Goal: Find contact information: Find contact information

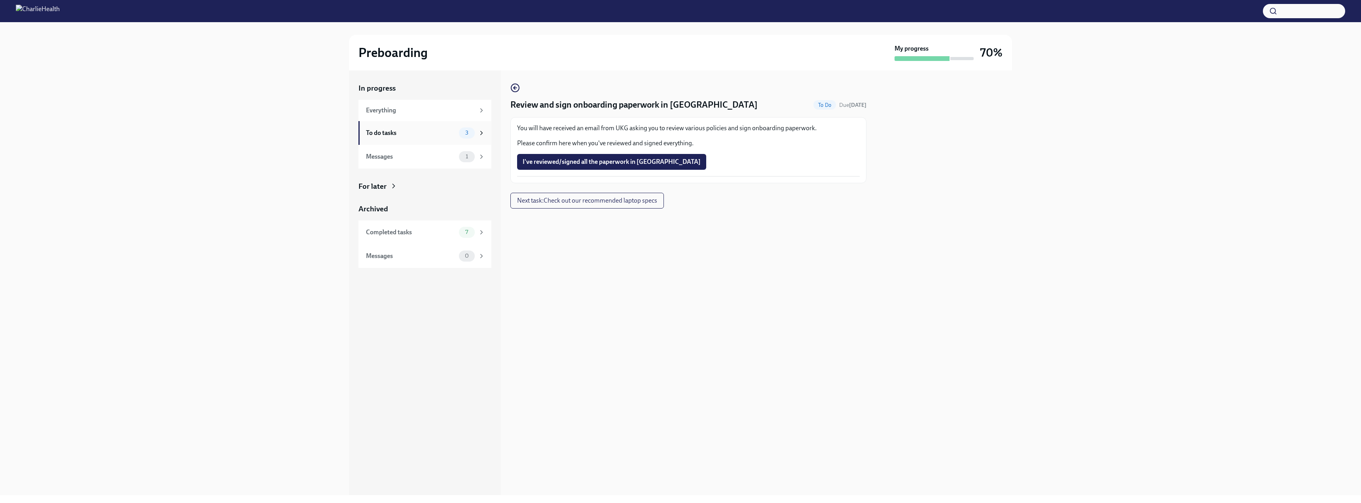
click at [388, 137] on div "To do tasks 3" at bounding box center [425, 132] width 119 height 11
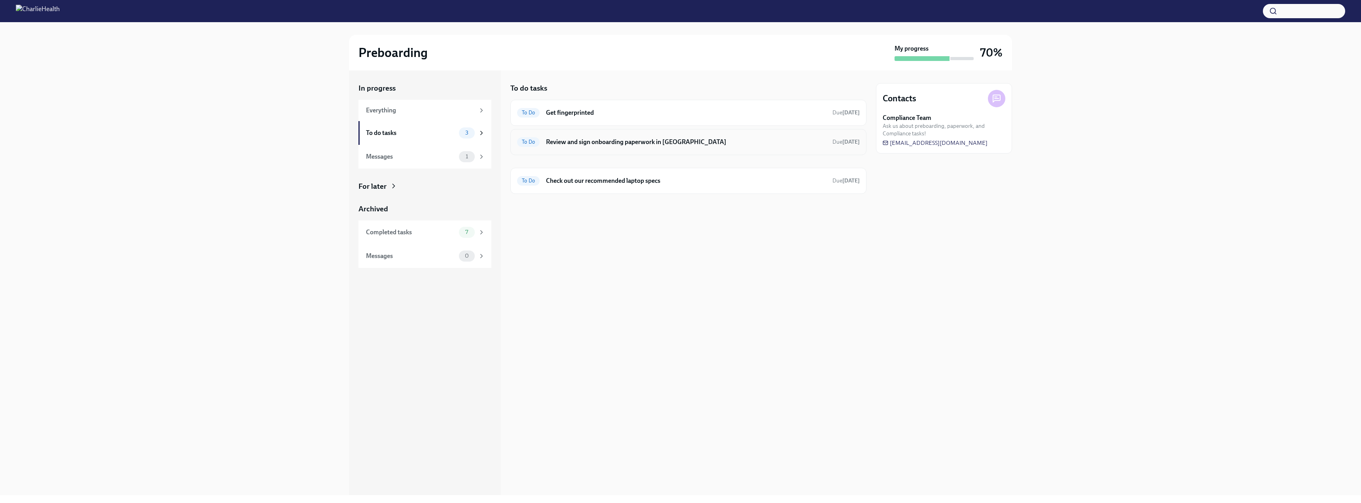
click at [606, 142] on h6 "Review and sign onboarding paperwork in [GEOGRAPHIC_DATA]" at bounding box center [686, 142] width 280 height 9
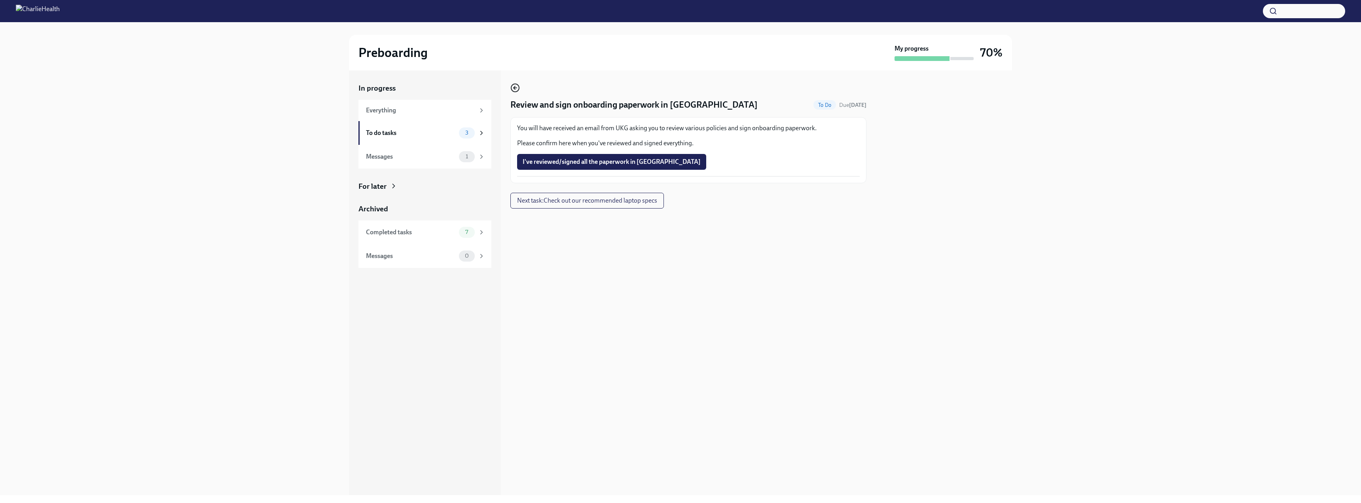
click at [516, 86] on icon "button" at bounding box center [514, 87] width 9 height 9
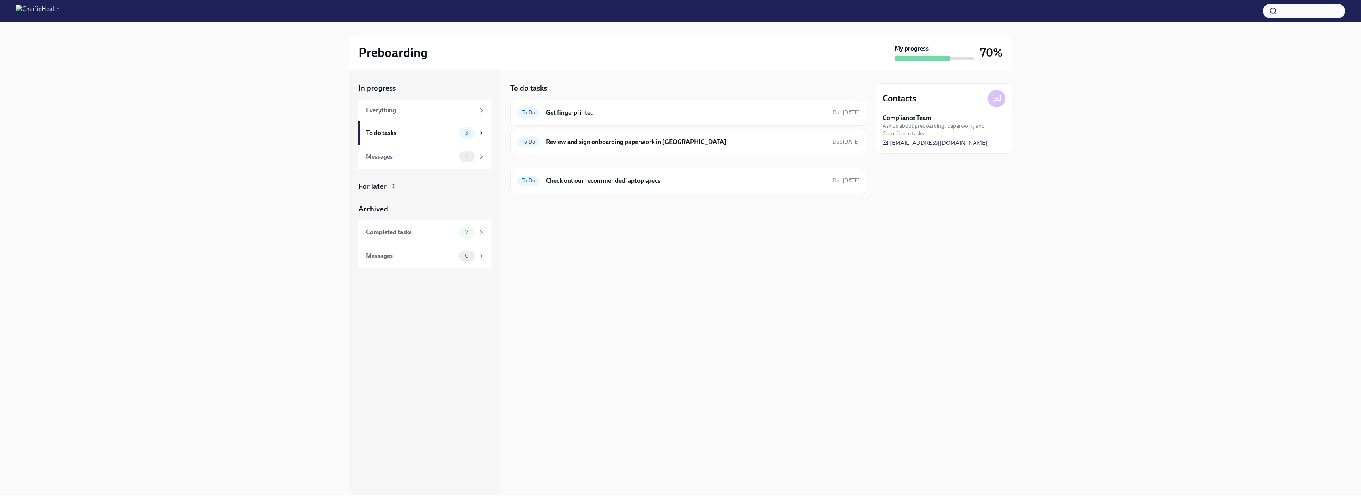
click at [994, 100] on icon at bounding box center [996, 98] width 9 height 9
click at [1001, 101] on icon at bounding box center [996, 98] width 9 height 9
drag, startPoint x: 992, startPoint y: 142, endPoint x: 954, endPoint y: 144, distance: 38.4
click at [954, 144] on div "Compliance Team Ask us about preboarding, paperwork, and Compliance tasks! [EMA…" at bounding box center [944, 130] width 123 height 33
drag, startPoint x: 993, startPoint y: 142, endPoint x: 960, endPoint y: 144, distance: 32.9
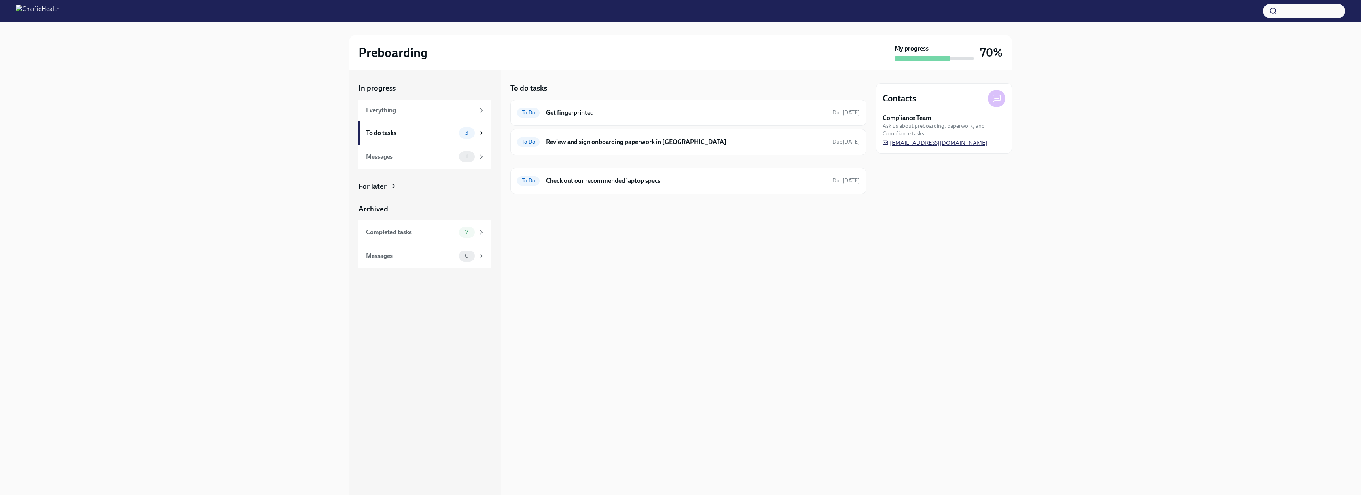
click at [978, 144] on div "Compliance Team Ask us about preboarding, paperwork, and Compliance tasks! [EMA…" at bounding box center [944, 130] width 123 height 33
click at [956, 144] on span "[EMAIL_ADDRESS][DOMAIN_NAME]" at bounding box center [935, 143] width 105 height 8
click at [650, 140] on h6 "Review and sign onboarding paperwork in [GEOGRAPHIC_DATA]" at bounding box center [686, 142] width 280 height 9
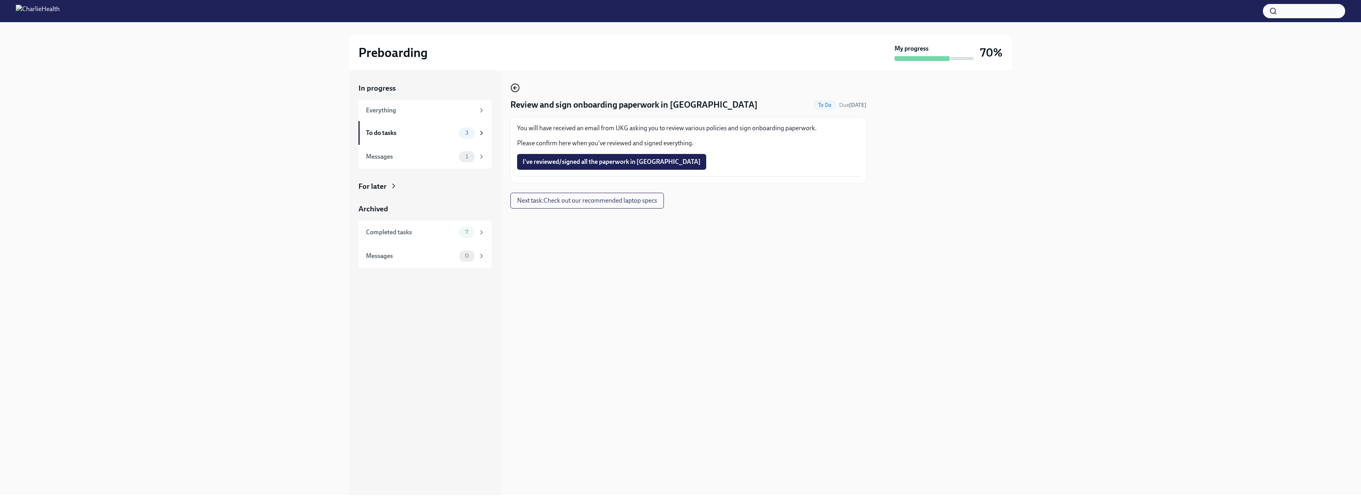
click at [515, 86] on icon "button" at bounding box center [514, 87] width 9 height 9
